Goal: Task Accomplishment & Management: Manage account settings

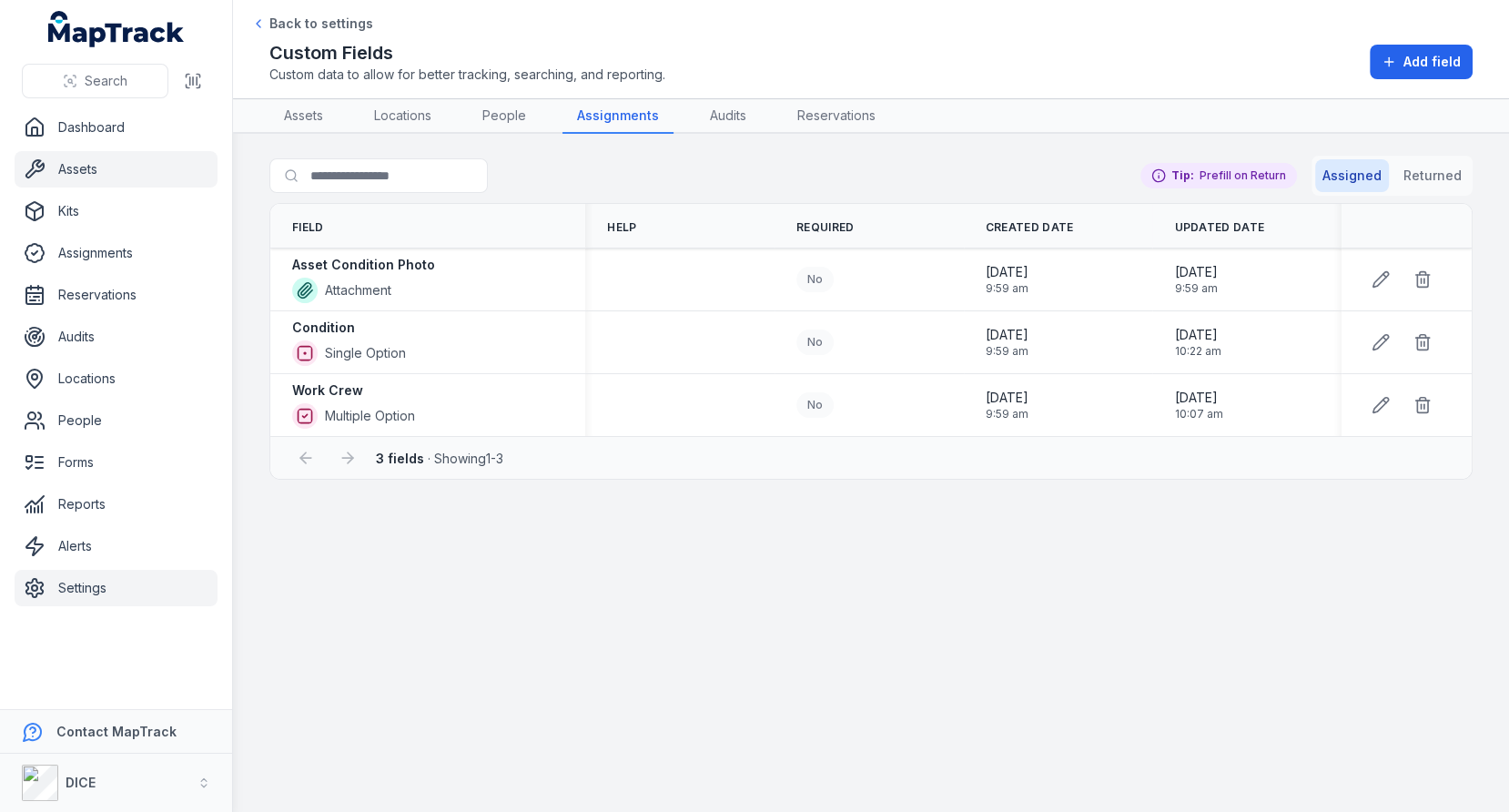
click at [104, 177] on link "Assets" at bounding box center [116, 169] width 203 height 37
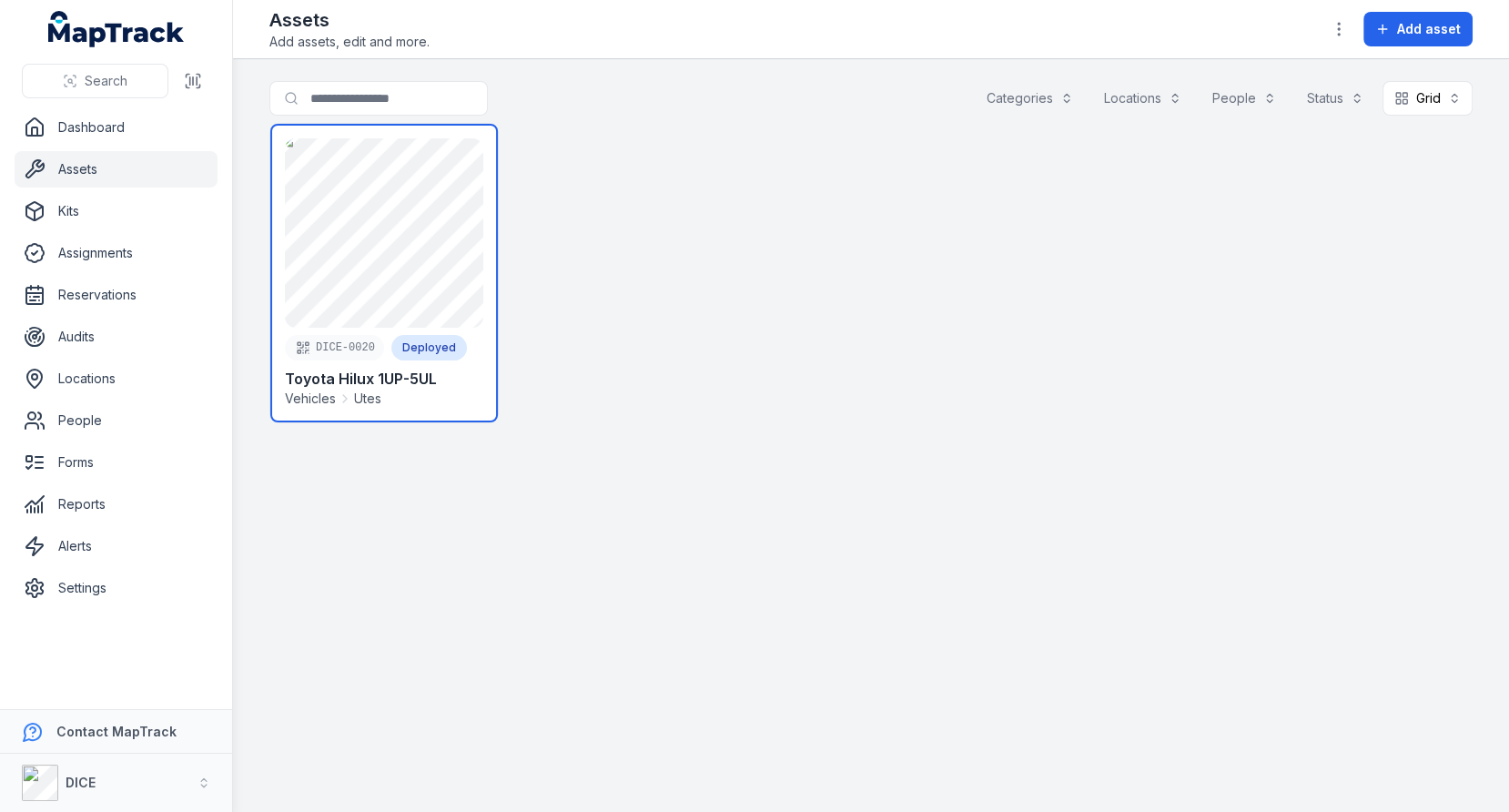
click at [416, 274] on link at bounding box center [383, 273] width 227 height 299
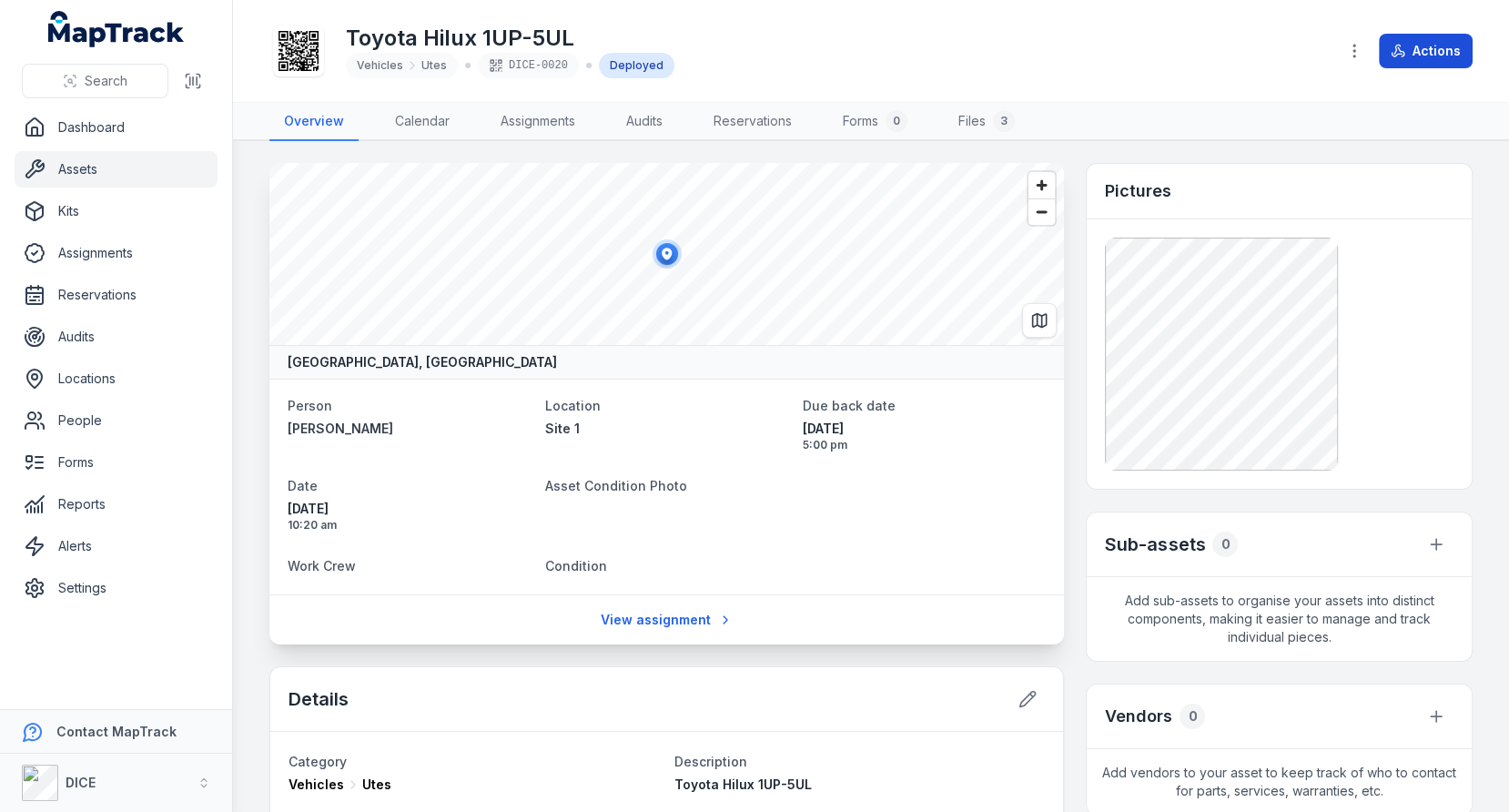
click at [1419, 50] on button "Actions" at bounding box center [1426, 51] width 93 height 35
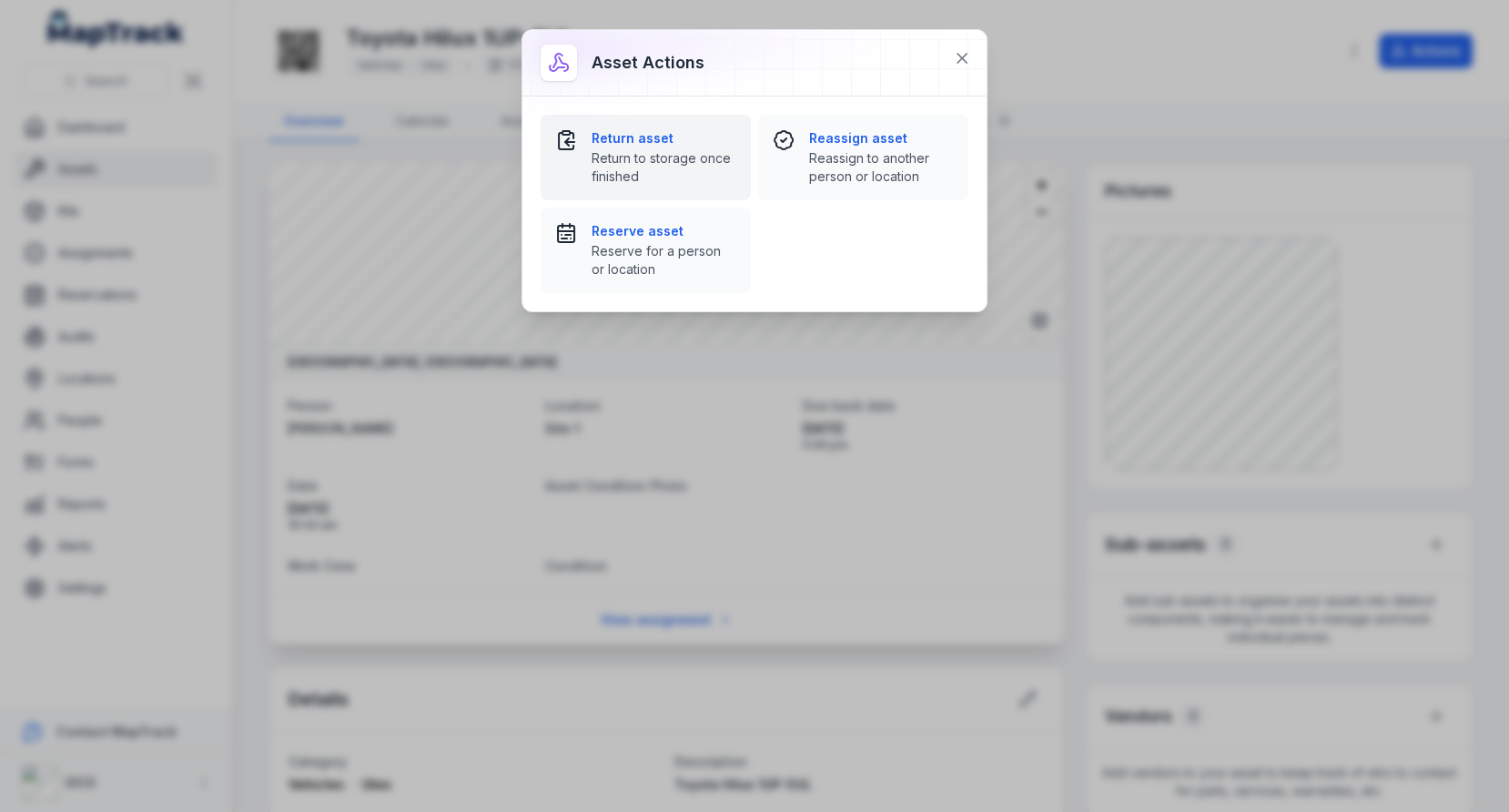
click at [695, 149] on span "Return to storage once finished" at bounding box center [664, 167] width 145 height 37
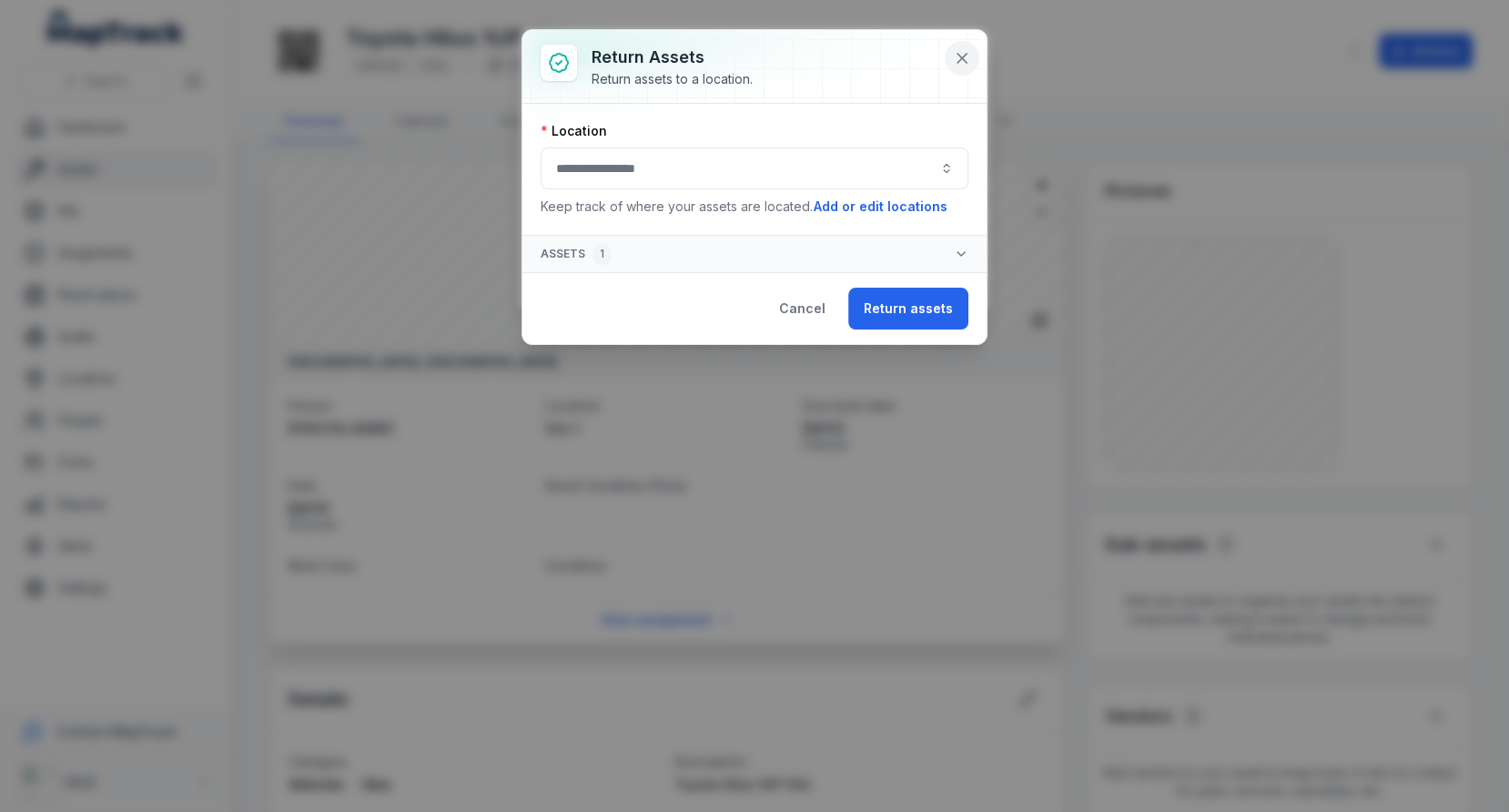
click at [965, 60] on icon at bounding box center [962, 58] width 9 height 9
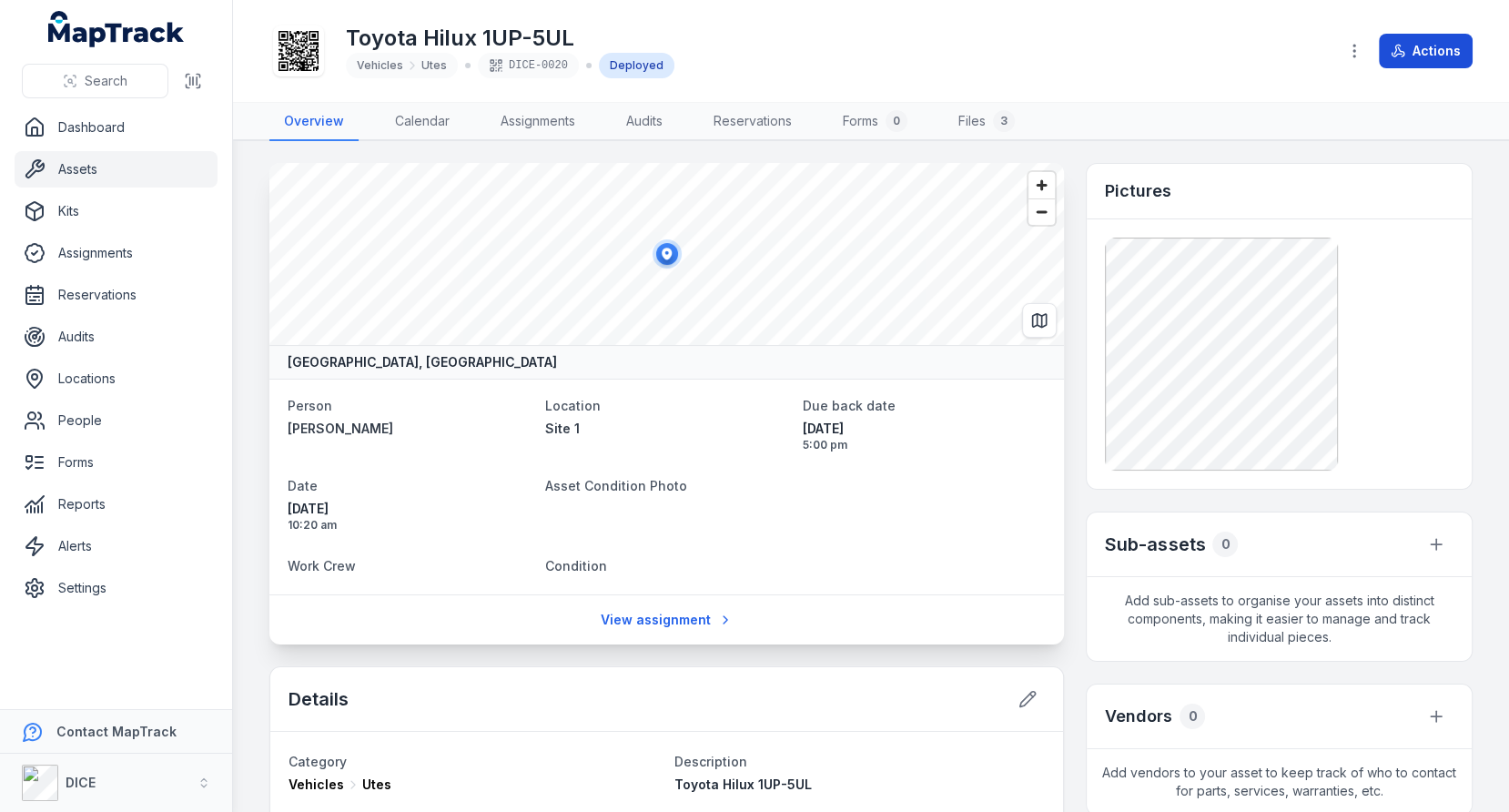
click at [1400, 50] on icon at bounding box center [1398, 51] width 15 height 15
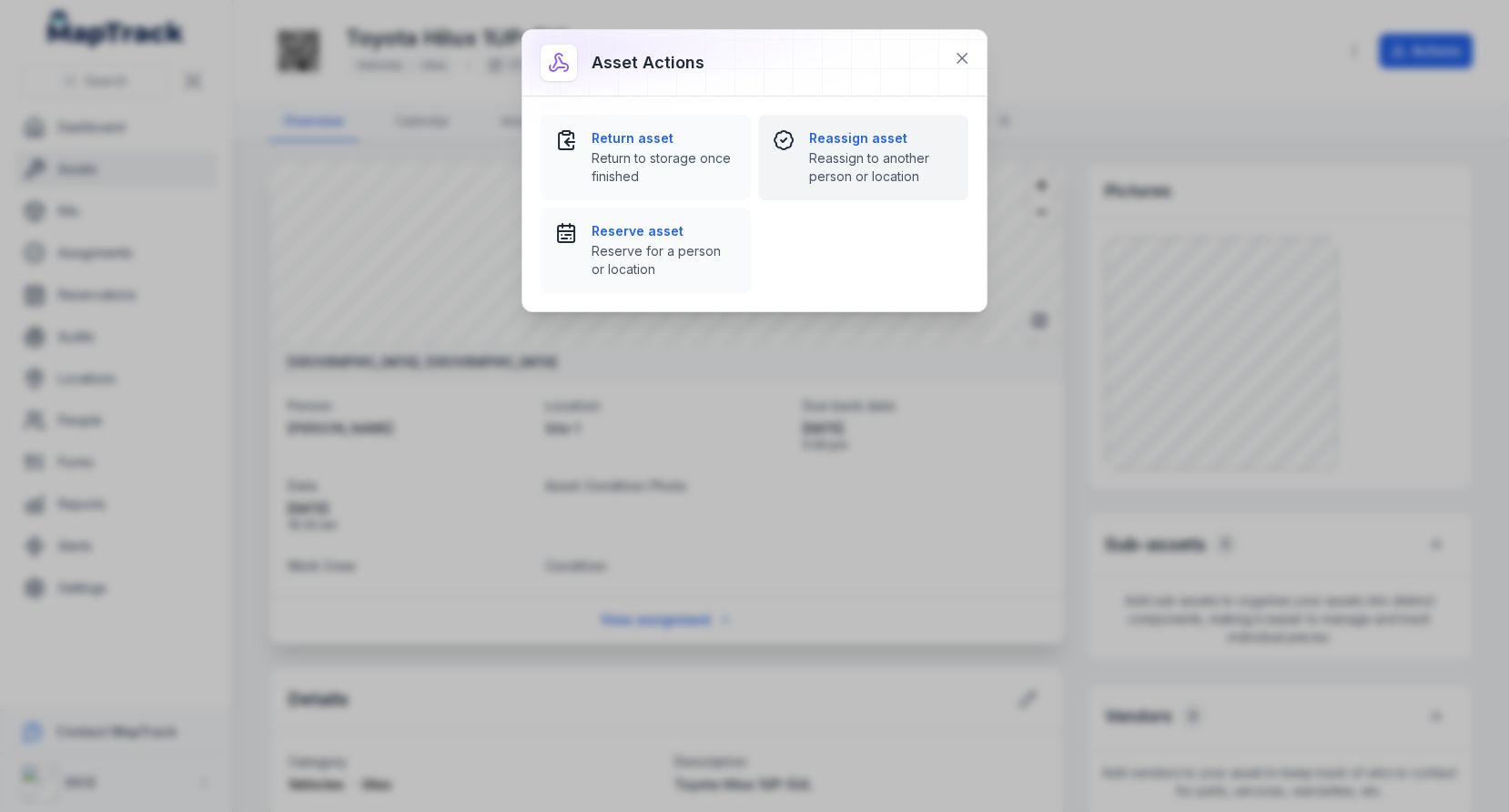
click at [888, 159] on span "Reassign to another person or location" at bounding box center [882, 167] width 145 height 37
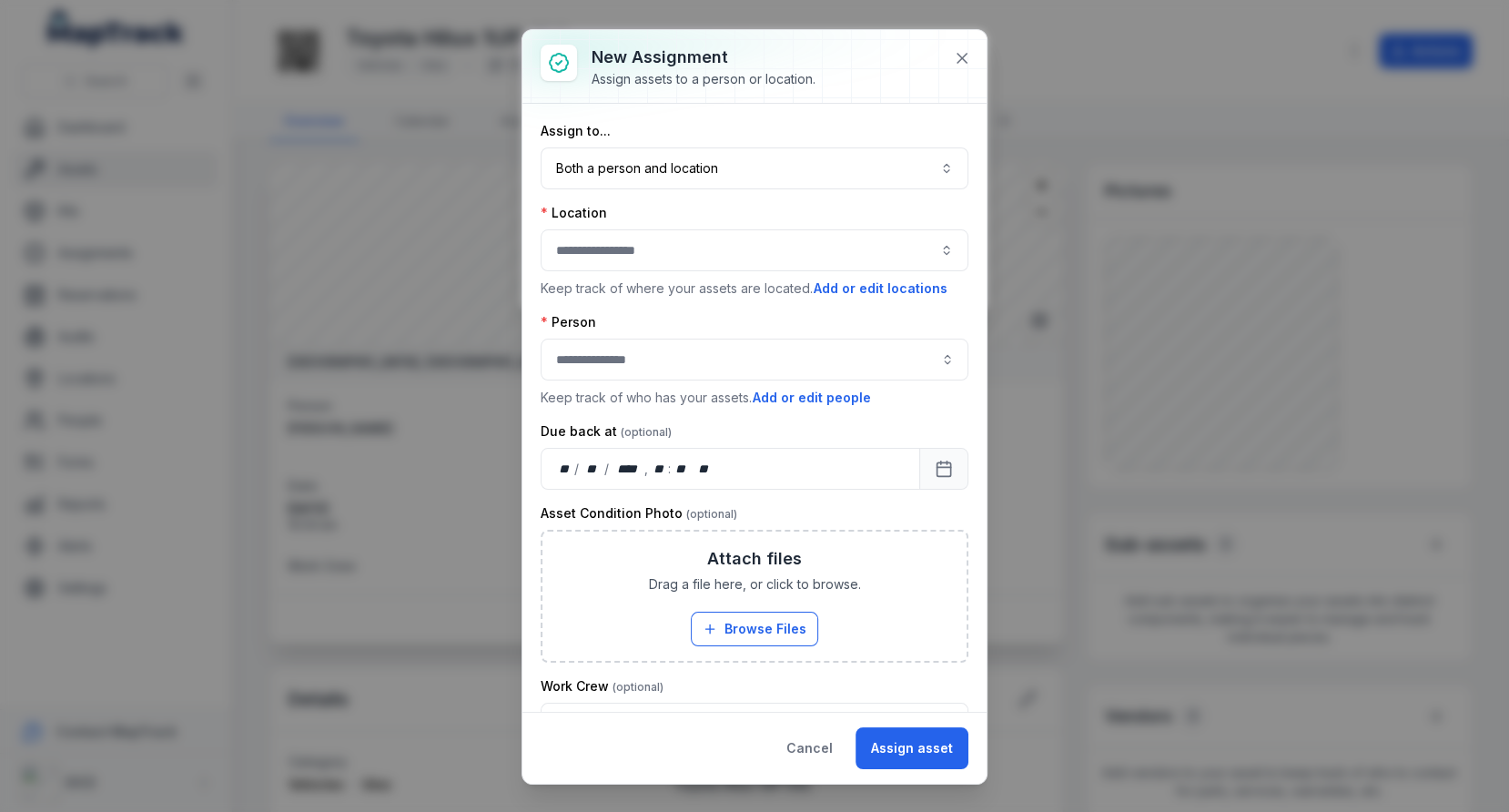
click at [684, 252] on button "button" at bounding box center [754, 250] width 428 height 42
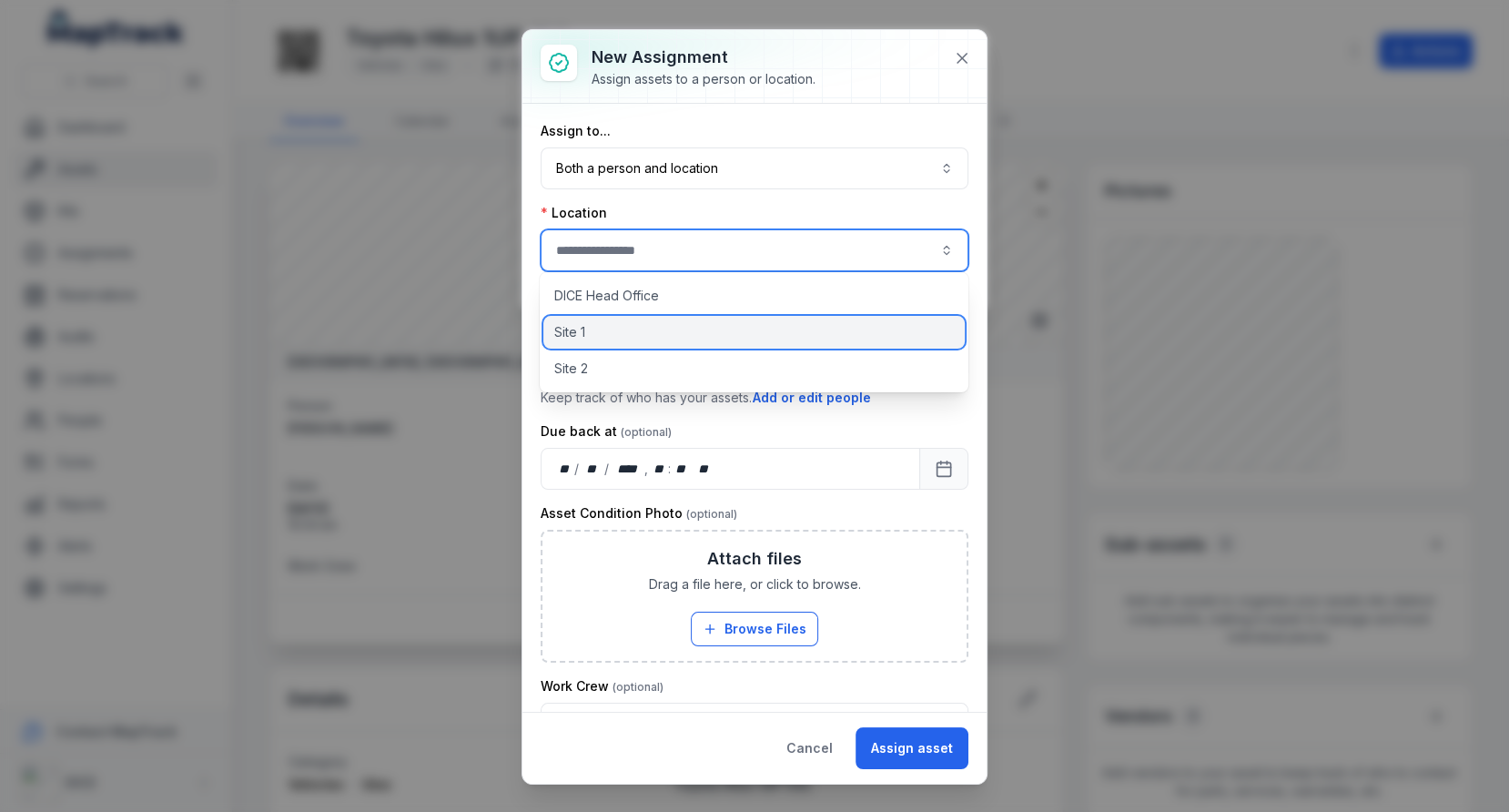
click at [650, 327] on div "Site 1" at bounding box center [754, 332] width 421 height 33
type input "******"
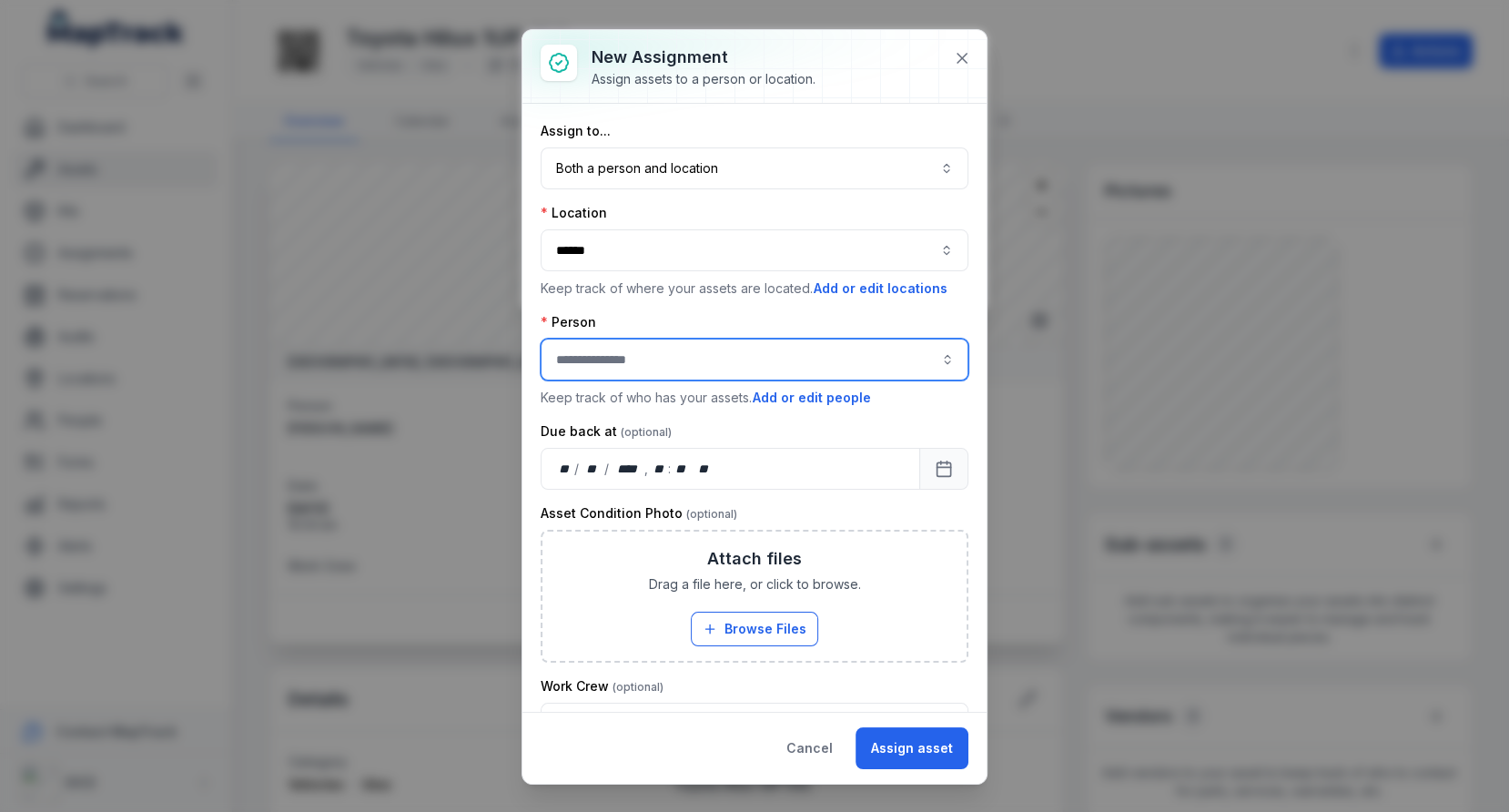
click at [669, 350] on input "assignment-add:person-label" at bounding box center [754, 359] width 428 height 42
type input "**********"
click at [662, 399] on div "[PERSON_NAME]" at bounding box center [754, 404] width 390 height 18
click at [931, 466] on button "Calendar" at bounding box center [944, 469] width 50 height 42
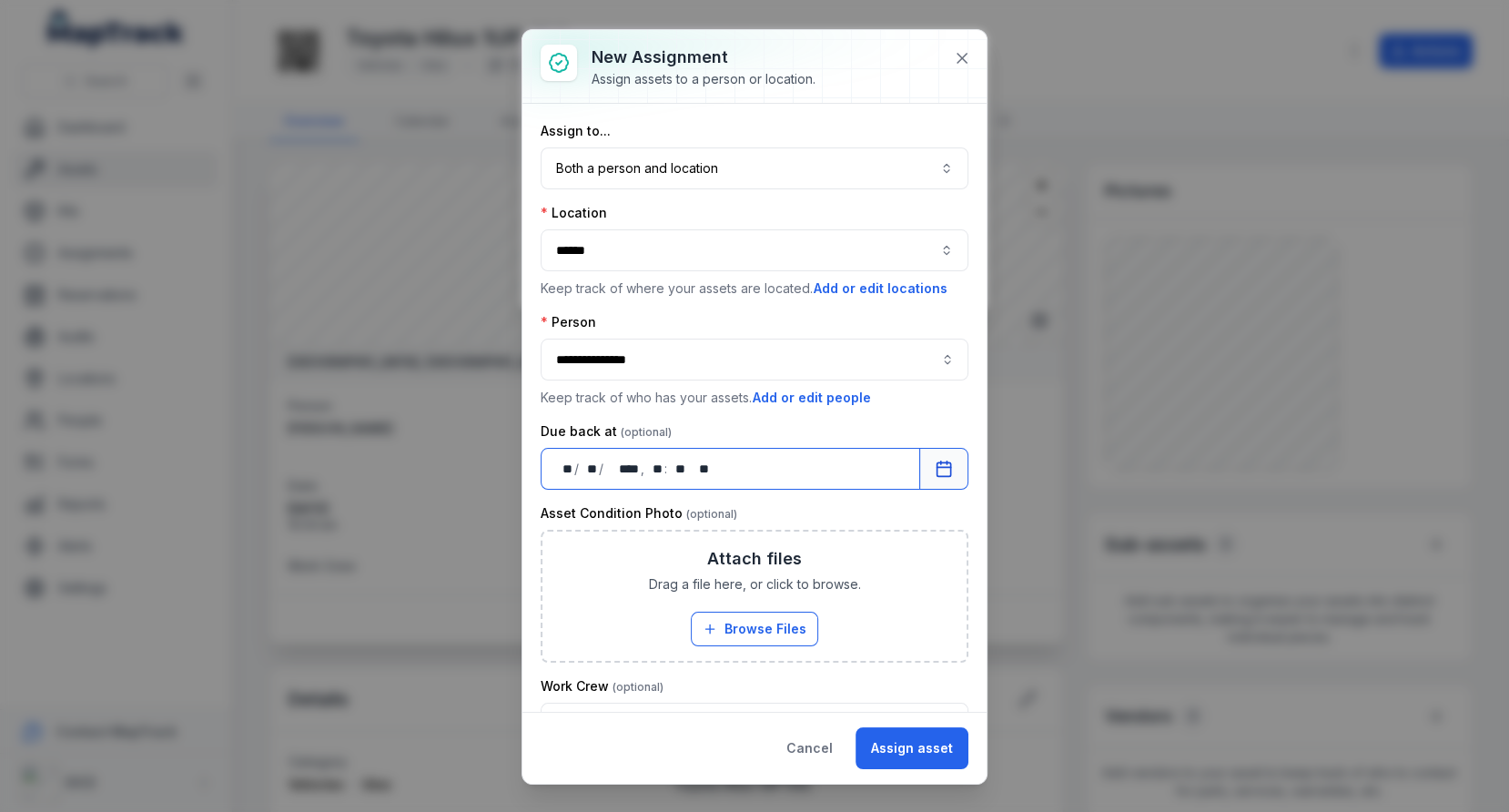
scroll to position [159, 0]
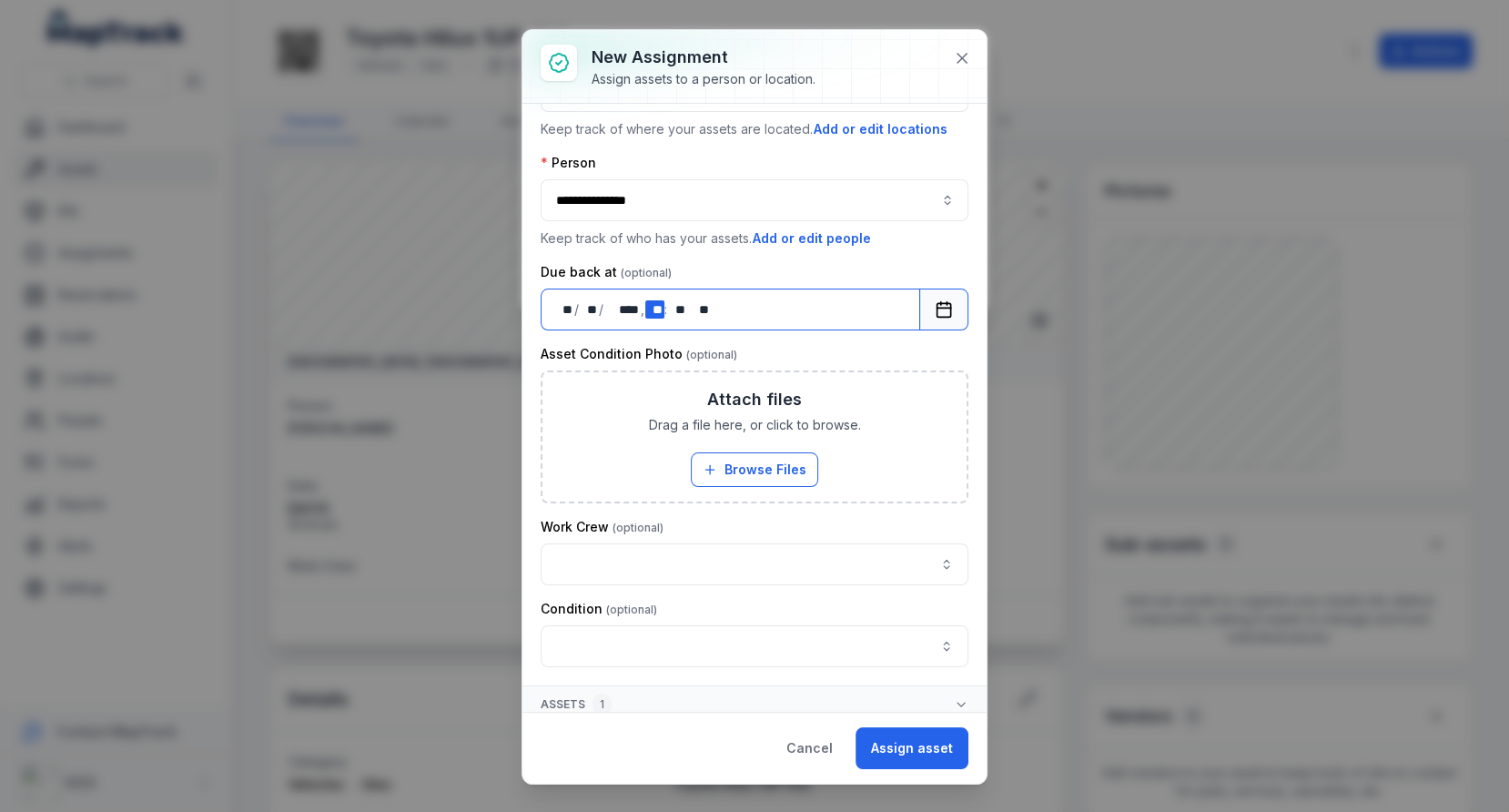
click at [656, 304] on div "** **" at bounding box center [654, 310] width 18 height 18
click at [688, 304] on div at bounding box center [688, 310] width 4 height 18
click at [695, 304] on div "** **" at bounding box center [700, 310] width 20 height 18
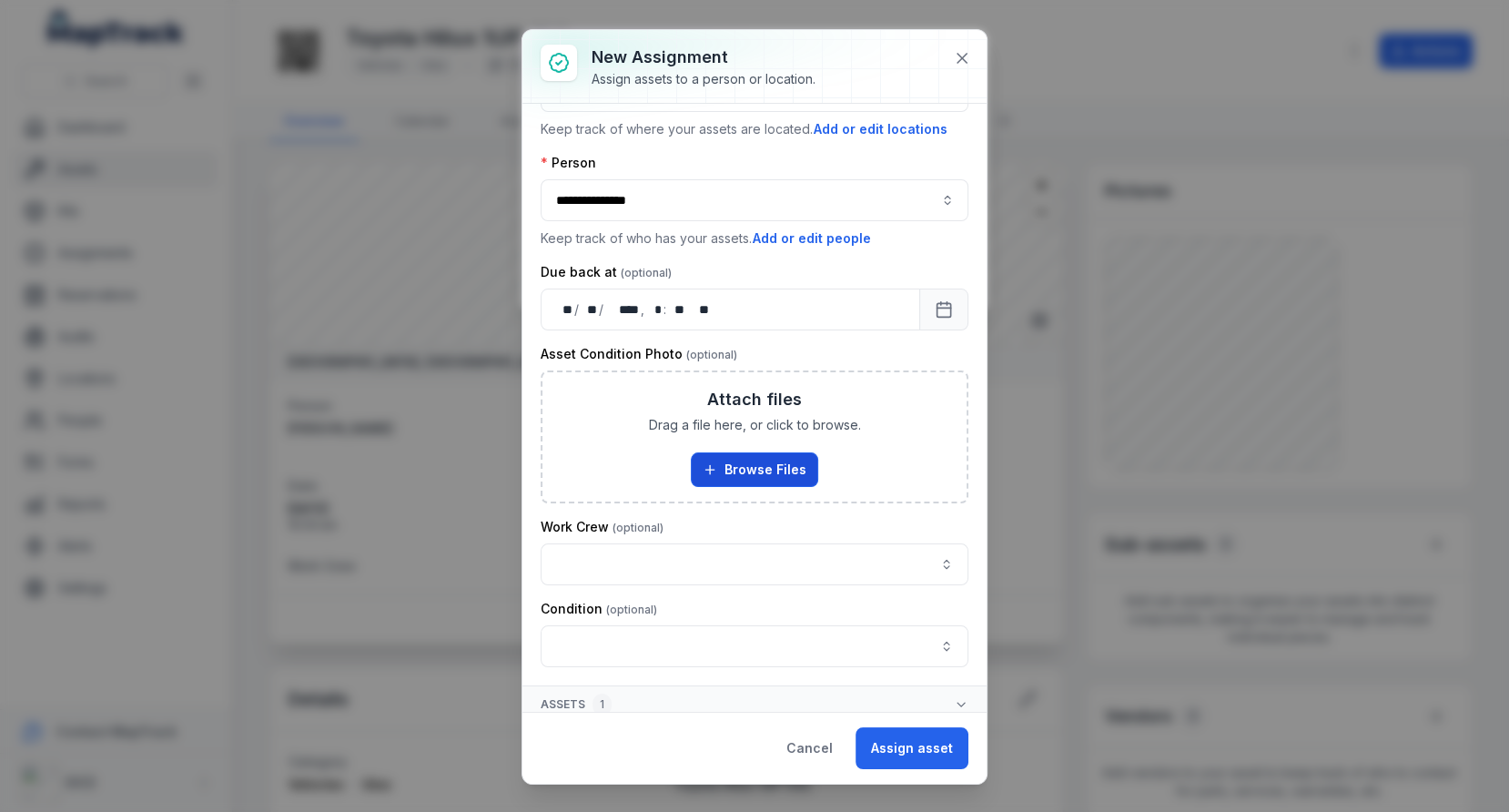
click at [762, 457] on button "Browse Files" at bounding box center [754, 470] width 127 height 35
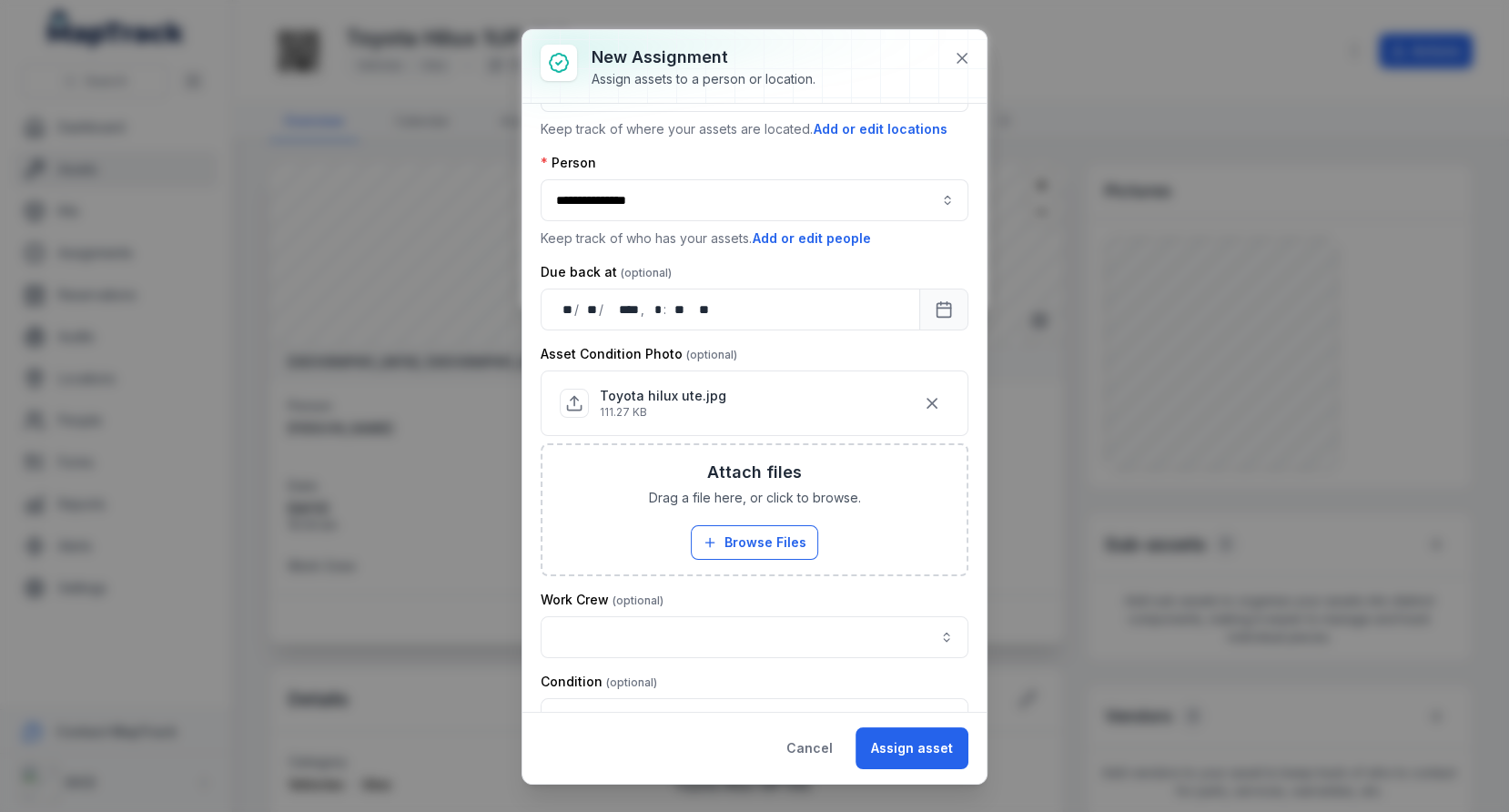
scroll to position [230, 0]
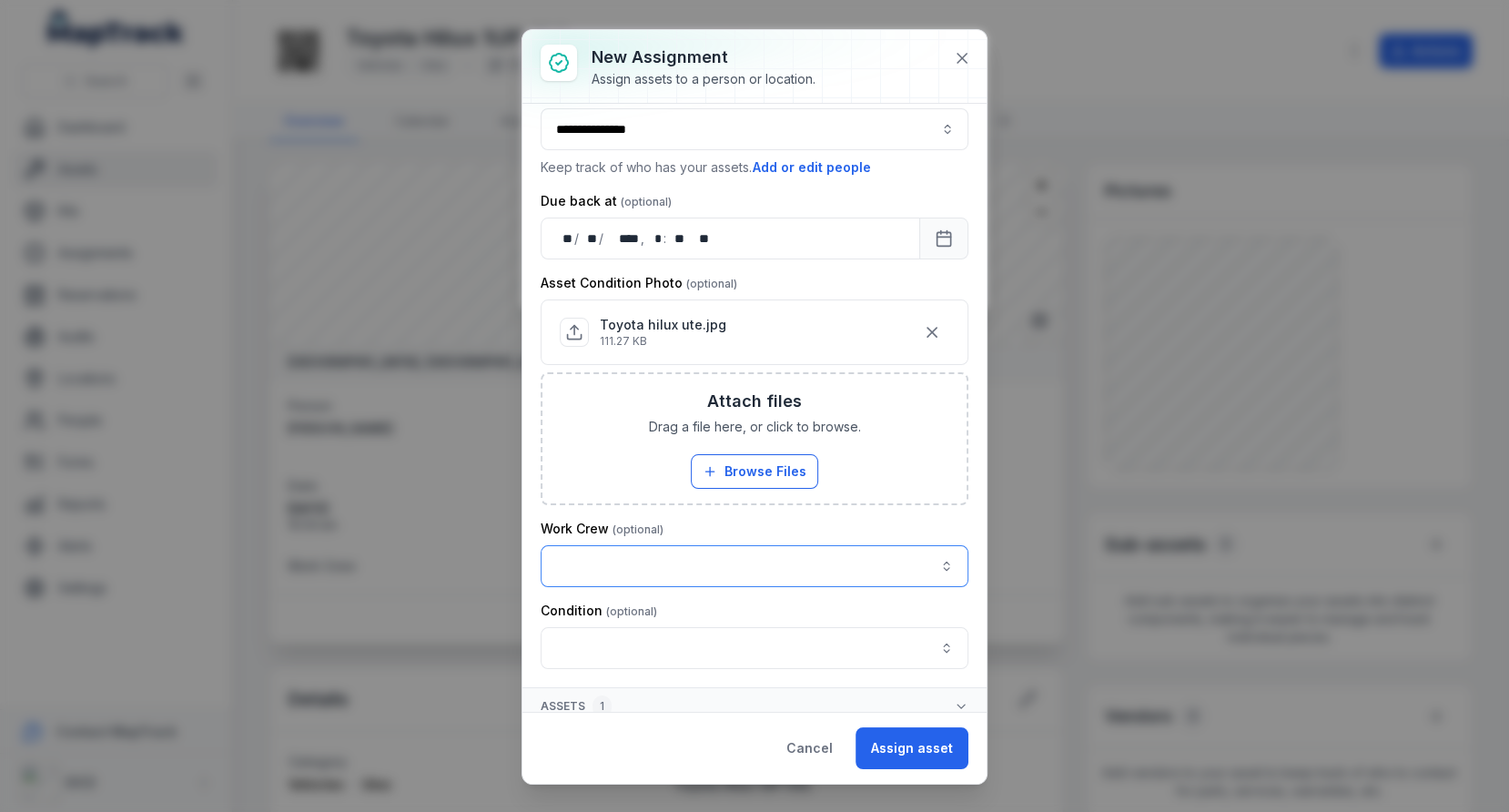
click at [654, 547] on button "button" at bounding box center [754, 566] width 428 height 42
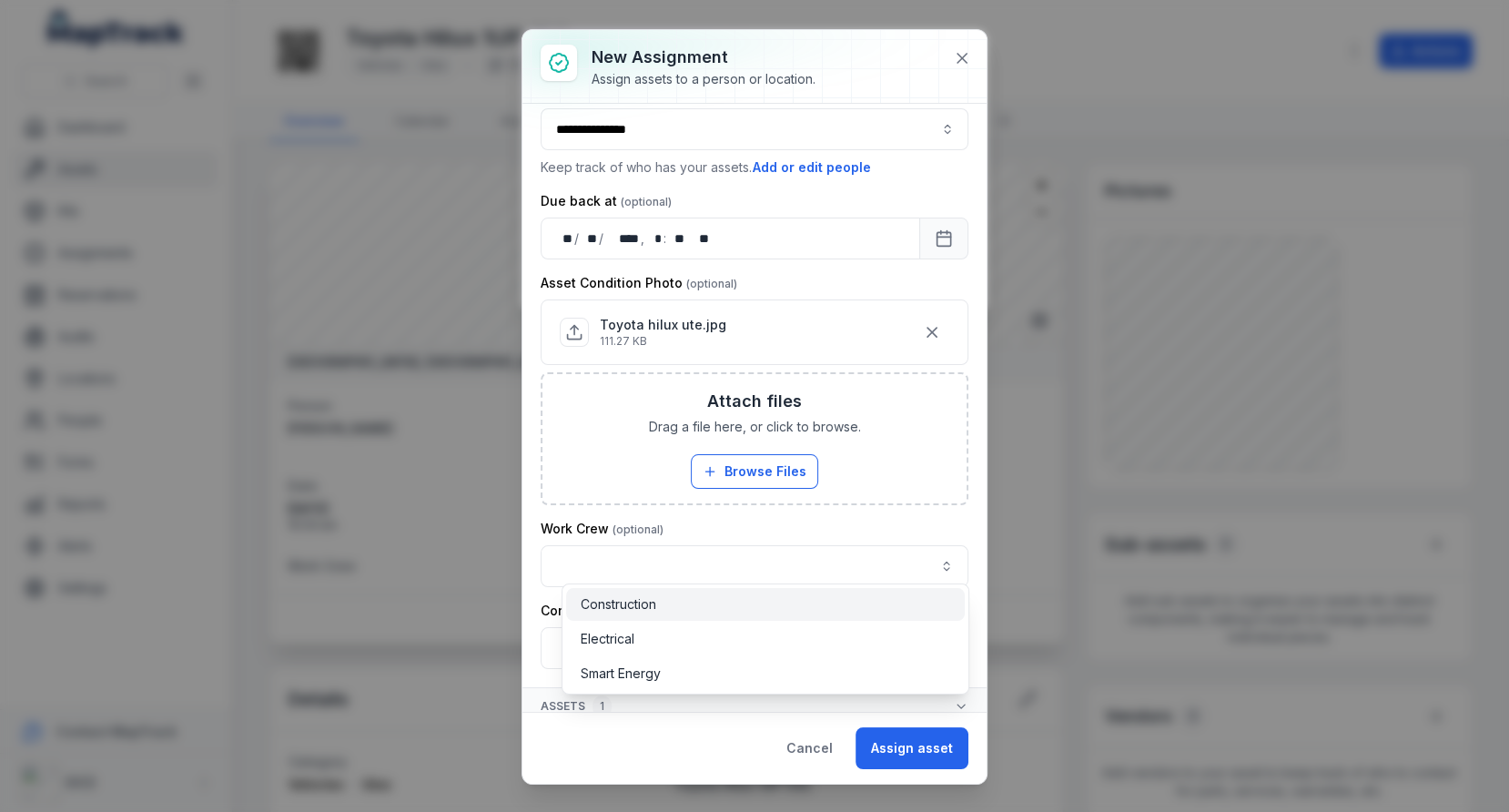
click at [657, 611] on div "Construction" at bounding box center [764, 605] width 368 height 18
click at [654, 659] on div "Smart Energy" at bounding box center [764, 673] width 398 height 33
click at [693, 604] on div "Construction" at bounding box center [764, 605] width 368 height 18
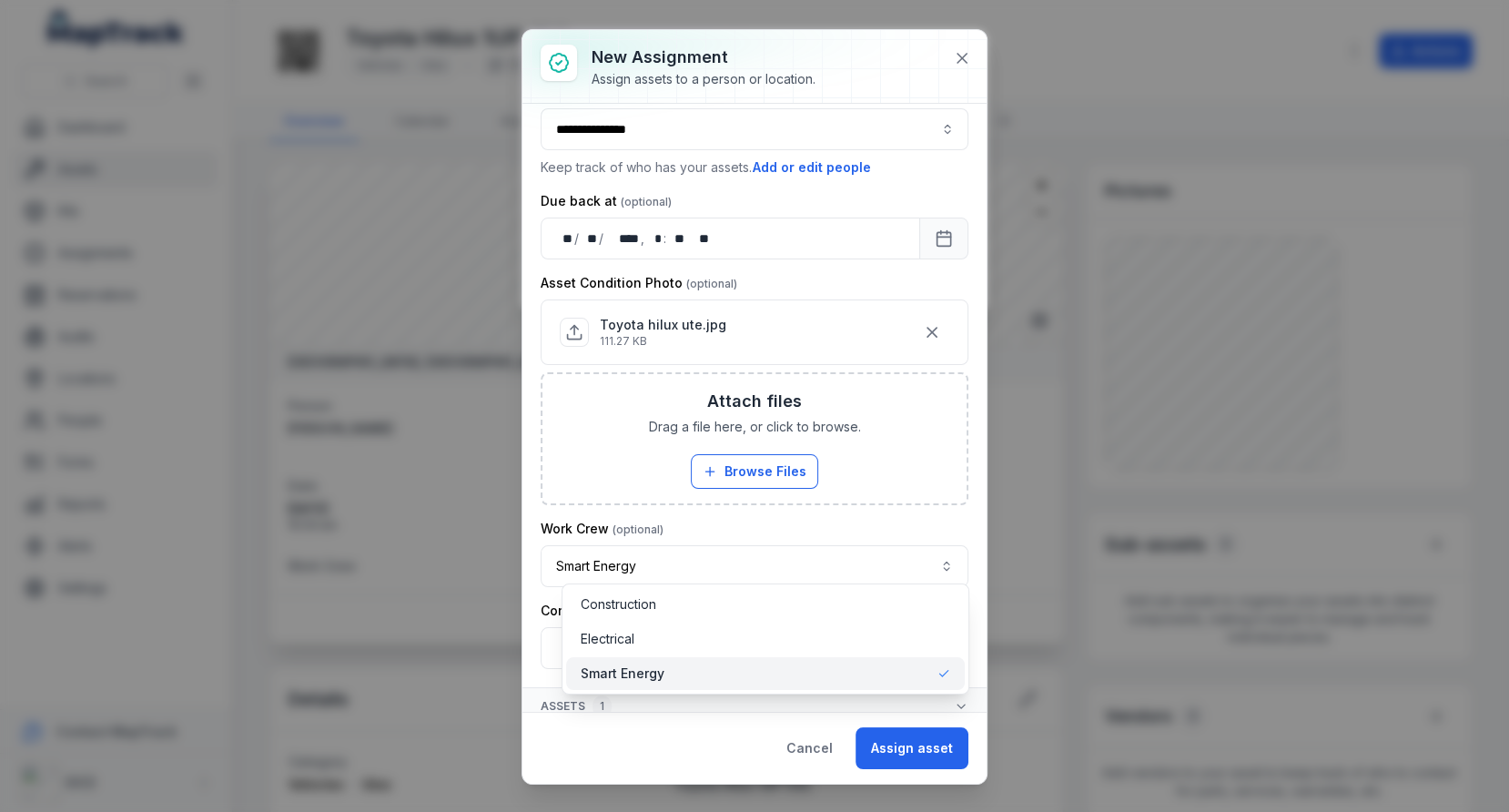
click at [744, 529] on div "**********" at bounding box center [754, 554] width 428 height 68
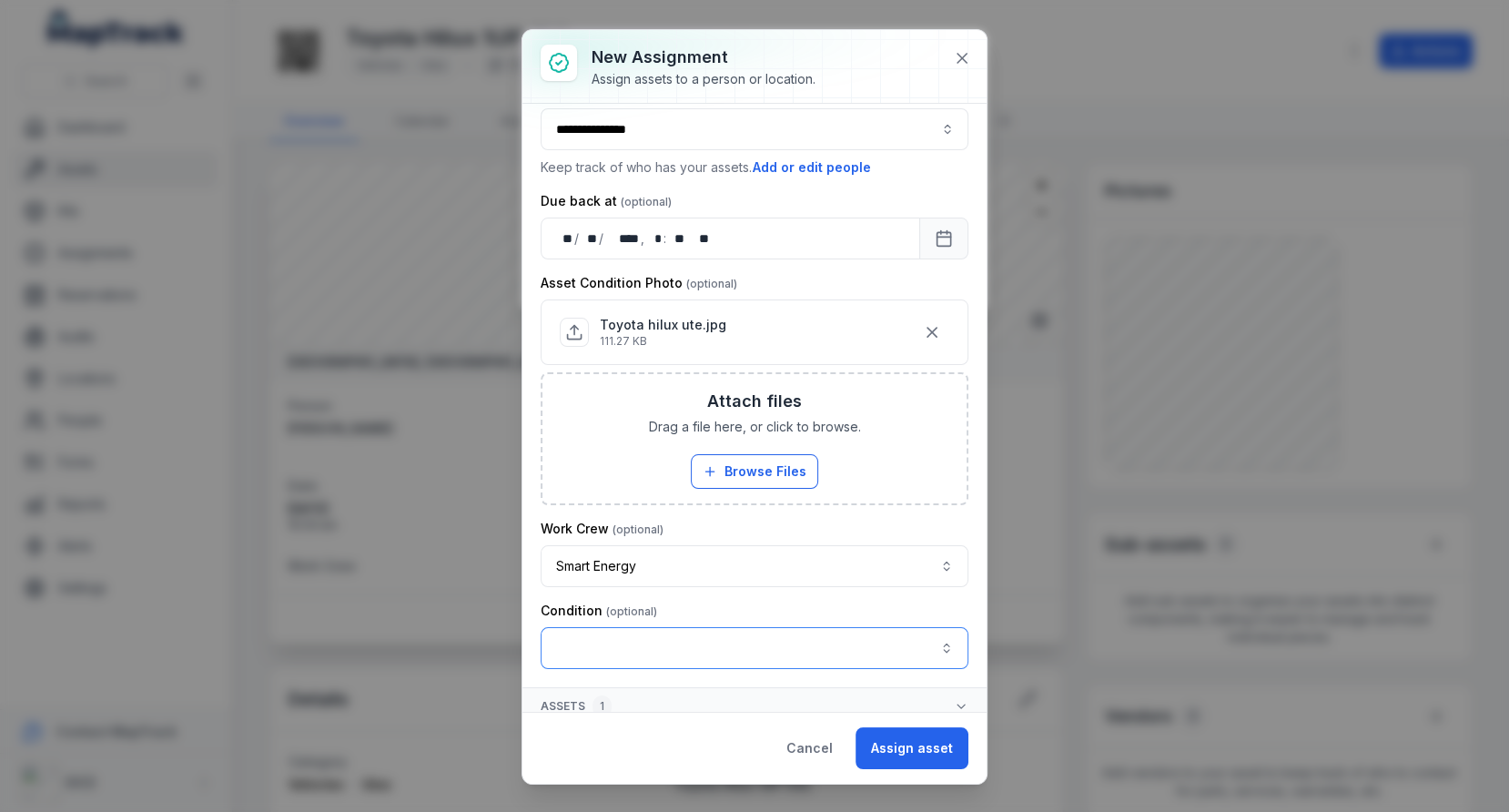
click at [712, 635] on button "button" at bounding box center [754, 648] width 428 height 42
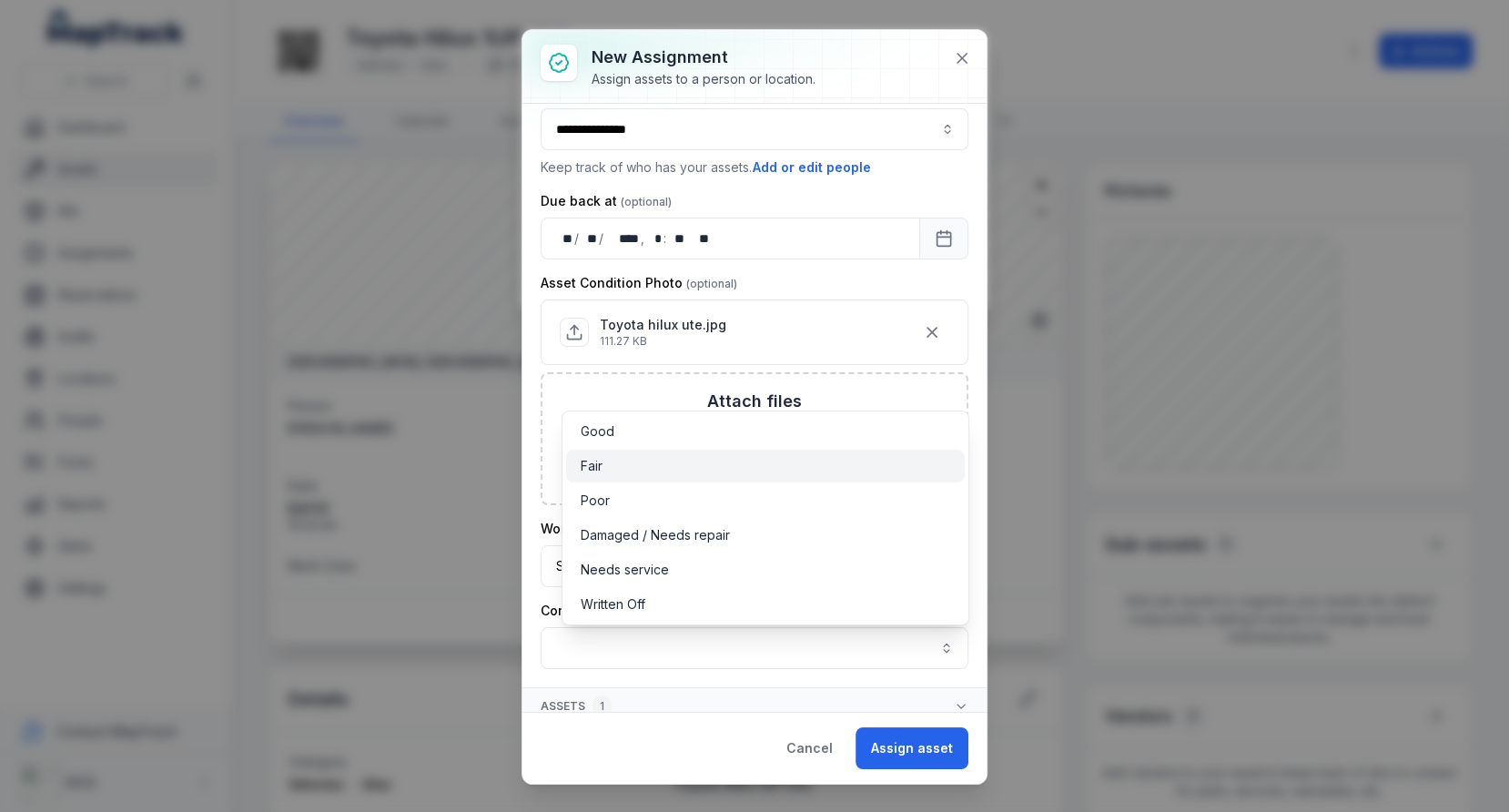
click at [717, 468] on div "Fair" at bounding box center [764, 466] width 368 height 18
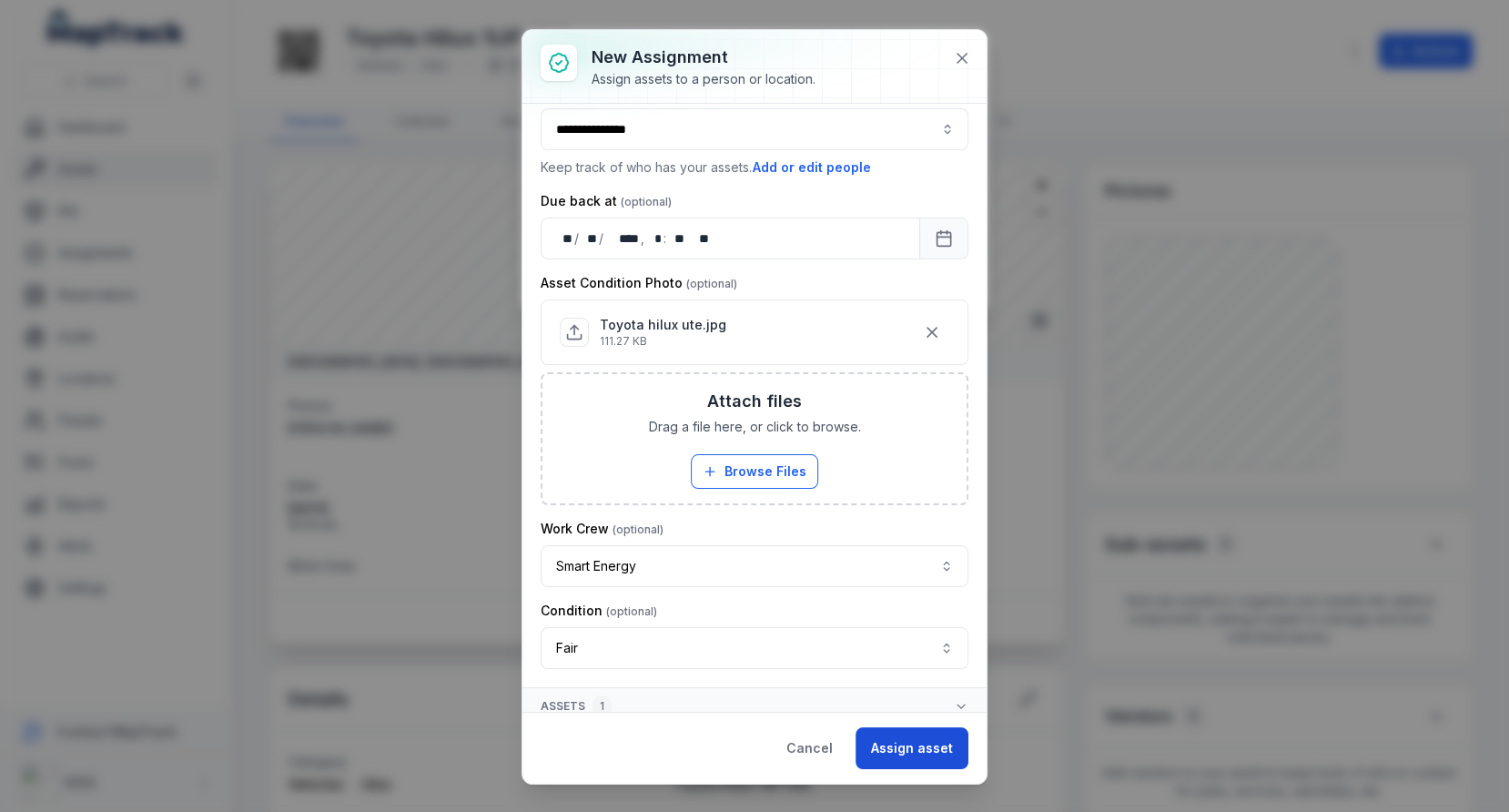
click at [903, 733] on button "Assign asset" at bounding box center [912, 748] width 113 height 42
